Goal: Task Accomplishment & Management: Manage account settings

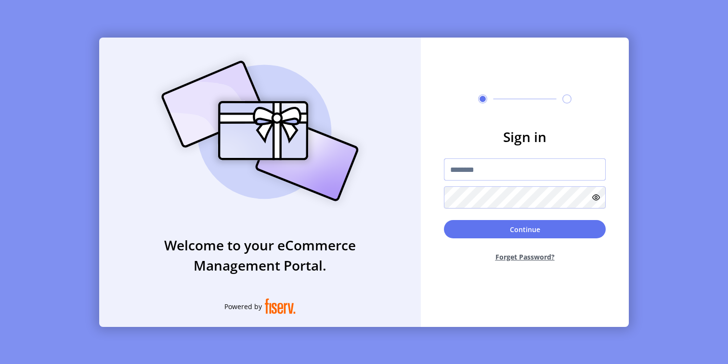
click at [540, 173] on input "text" at bounding box center [525, 169] width 162 height 22
type input "**********"
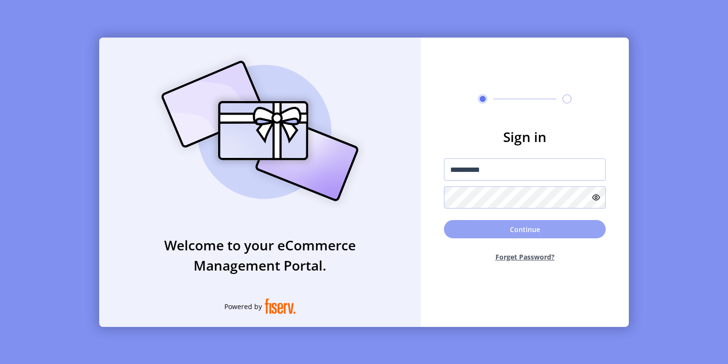
click at [513, 232] on button "Continue" at bounding box center [525, 229] width 162 height 18
